Goal: Navigation & Orientation: Find specific page/section

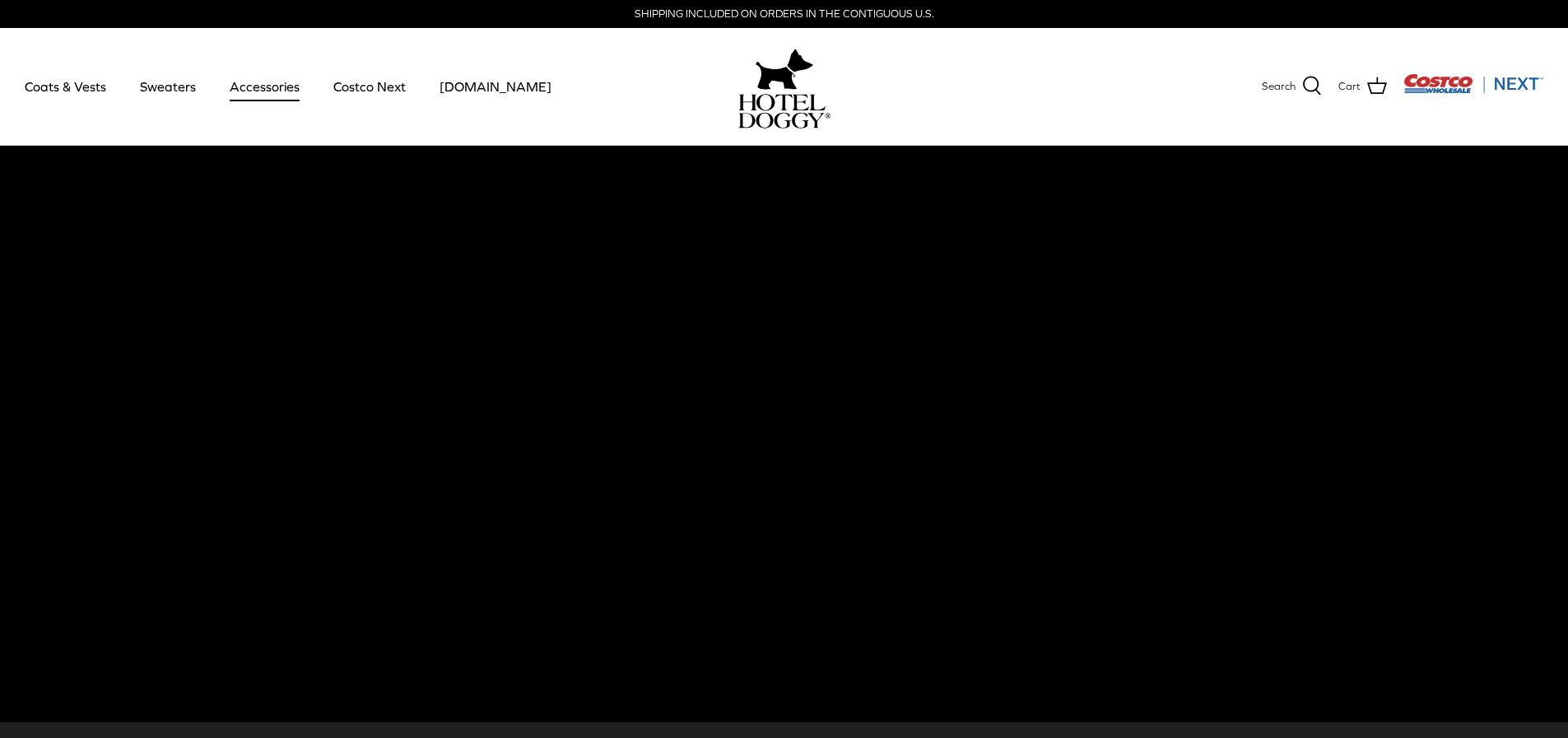
click at [263, 87] on link "Accessories" at bounding box center [265, 86] width 100 height 56
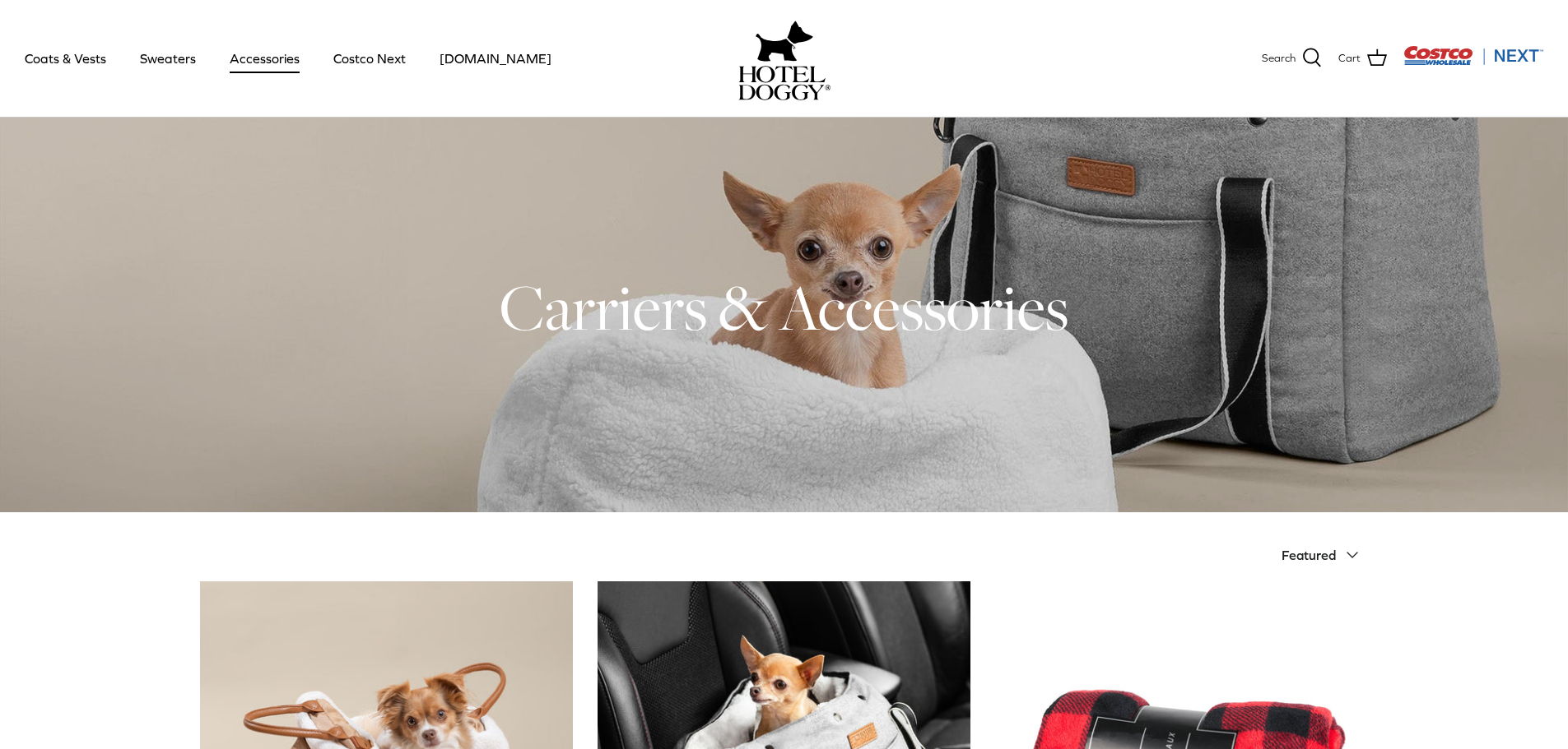
scroll to position [2, 0]
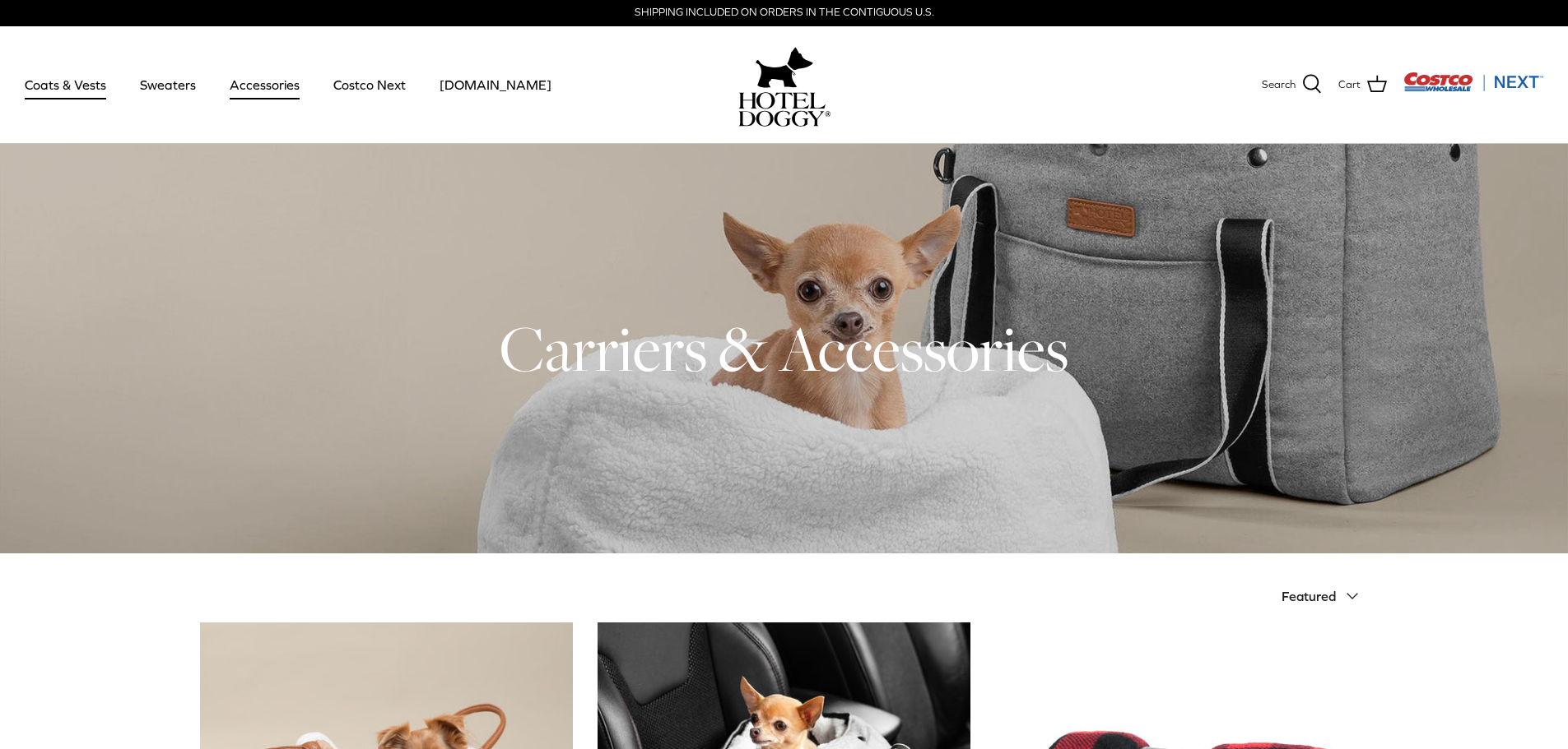
click at [69, 98] on link "Coats & Vests" at bounding box center [66, 84] width 112 height 56
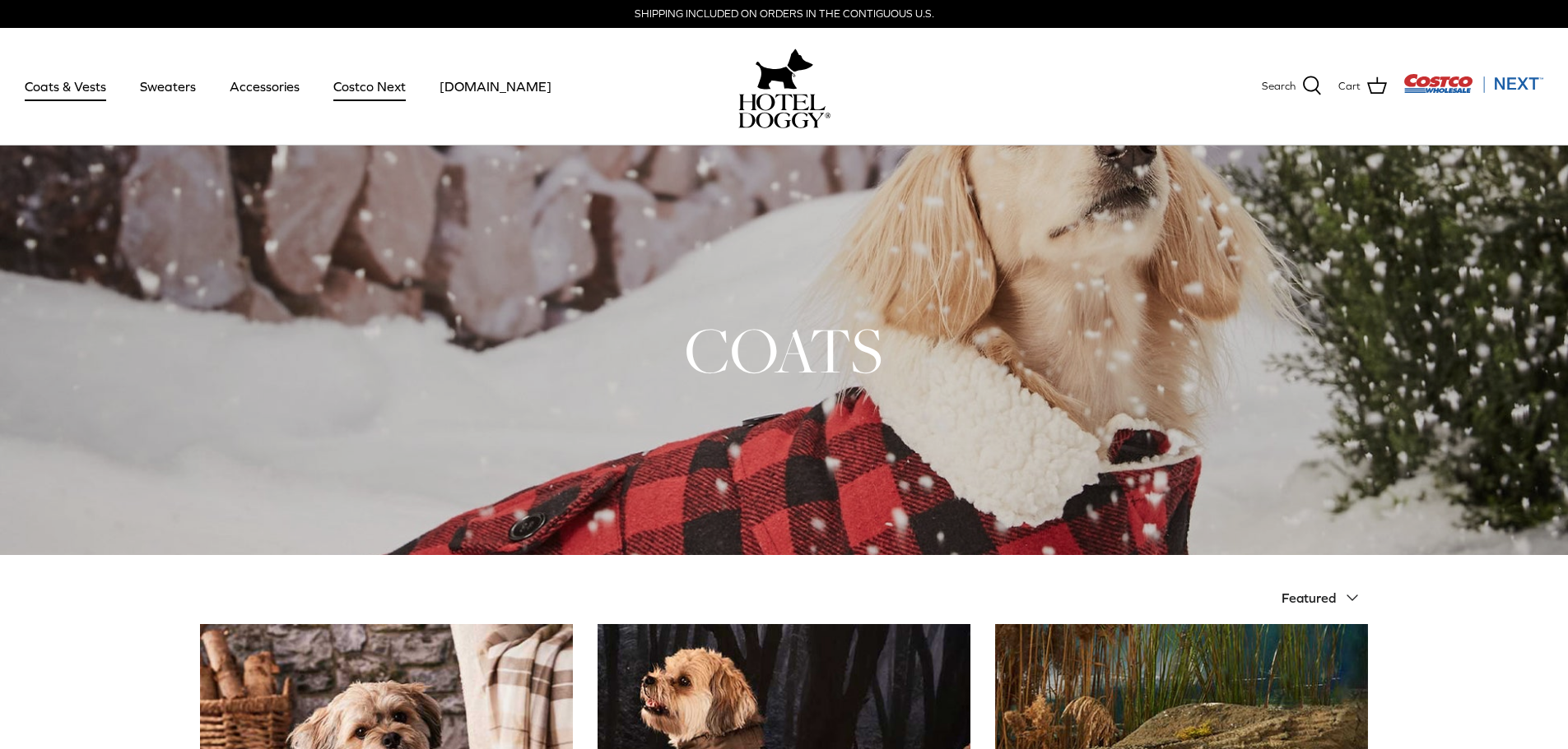
click at [338, 91] on link "Costco Next" at bounding box center [370, 86] width 102 height 56
